Goal: Task Accomplishment & Management: Complete application form

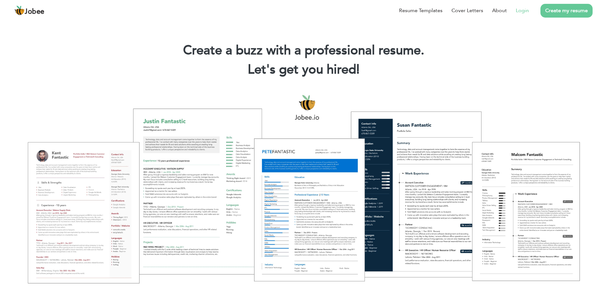
click at [527, 8] on link "Login" at bounding box center [521, 11] width 13 height 8
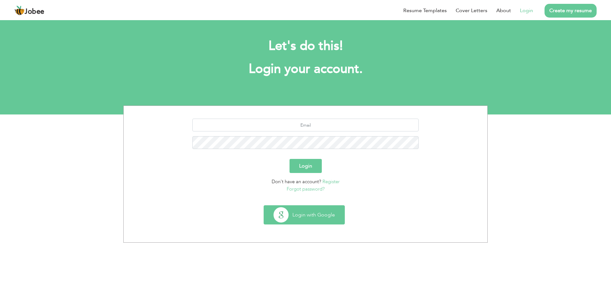
click at [302, 216] on button "Login with Google" at bounding box center [304, 215] width 81 height 19
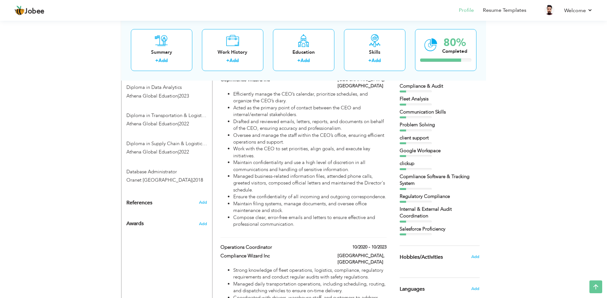
scroll to position [448, 0]
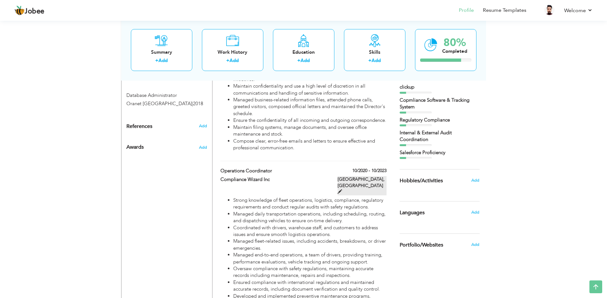
click at [365, 176] on label "Lahore, Pakistan" at bounding box center [361, 185] width 49 height 19
type input "Operations Coordinator"
type input "Compliance Wizard Inc"
type input "10/2020"
type input "10/2023"
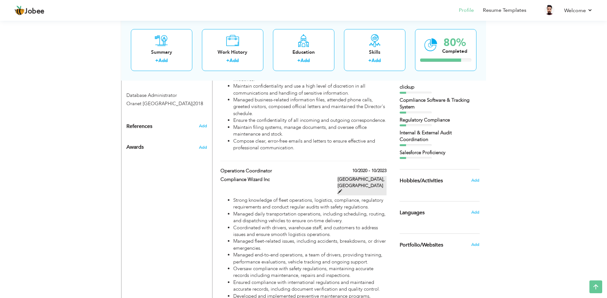
type input "Pakistan"
type input "Lahore"
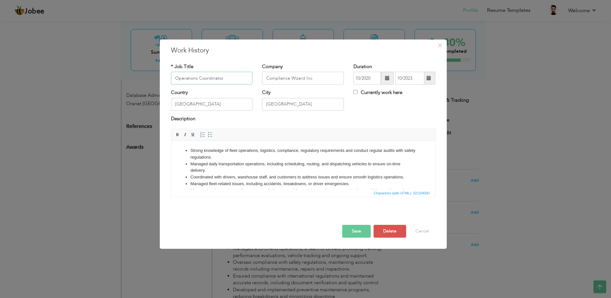
click at [175, 77] on input "Operations Coordinator" at bounding box center [212, 78] width 82 height 13
type input "Compliance Operations Coordinator"
click at [363, 230] on button "Save" at bounding box center [356, 231] width 28 height 13
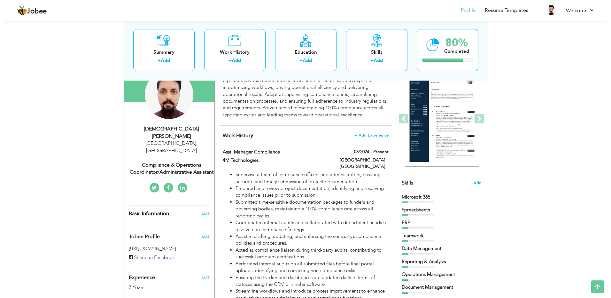
scroll to position [64, 0]
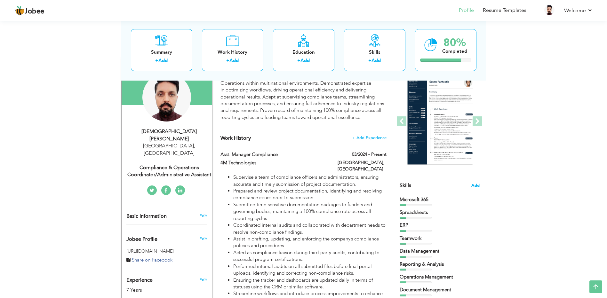
click at [478, 184] on span "Add" at bounding box center [475, 186] width 8 height 6
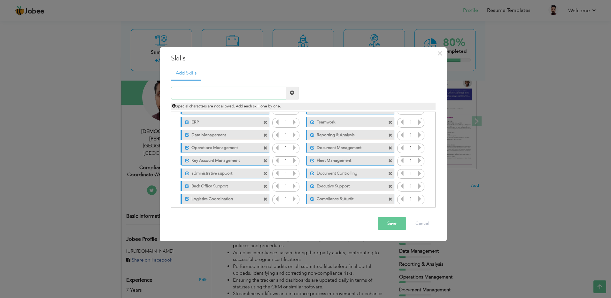
scroll to position [32, 0]
click at [223, 92] on input "text" at bounding box center [228, 93] width 115 height 13
type input "Compliance Analyst"
click at [296, 95] on span at bounding box center [292, 93] width 12 height 13
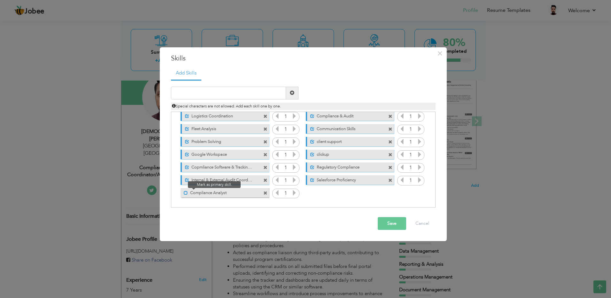
click at [186, 192] on span at bounding box center [186, 193] width 4 height 4
click at [384, 224] on button "Save" at bounding box center [392, 223] width 28 height 13
click at [89, 179] on div "× Skills Add Skills Duplicate entry Unmark as primary skill. 1 1" at bounding box center [305, 149] width 611 height 298
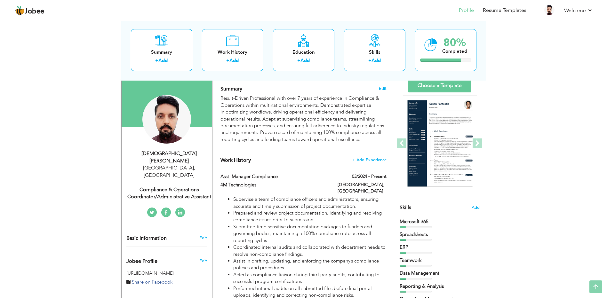
scroll to position [0, 0]
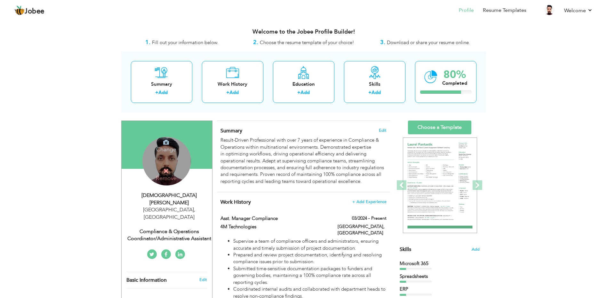
click at [156, 166] on div "Change Remove" at bounding box center [166, 161] width 49 height 49
click at [155, 160] on div "Change Remove" at bounding box center [166, 161] width 49 height 49
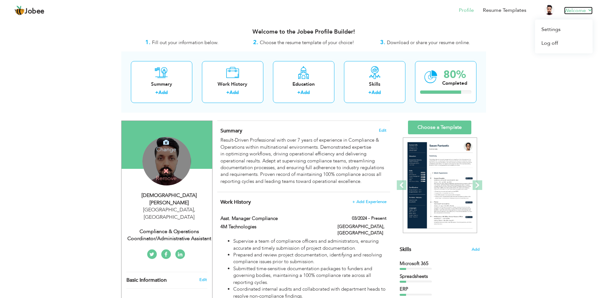
click at [571, 11] on link "Welcome" at bounding box center [578, 11] width 28 height 8
click at [559, 40] on link "Log off" at bounding box center [564, 43] width 58 height 14
